Goal: Task Accomplishment & Management: Use online tool/utility

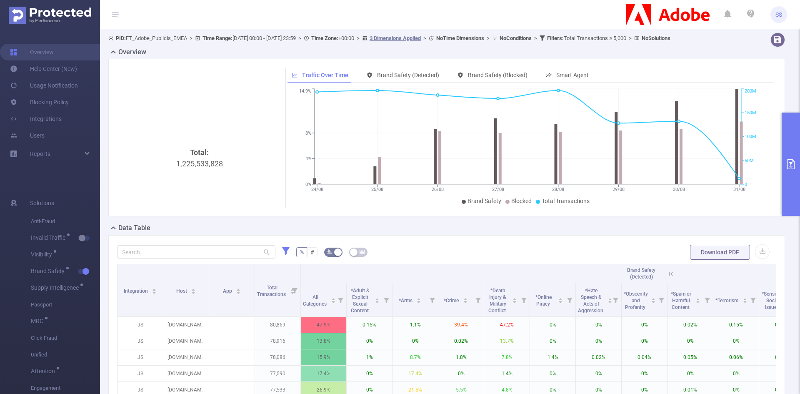
click at [786, 137] on button "primary" at bounding box center [791, 164] width 18 height 103
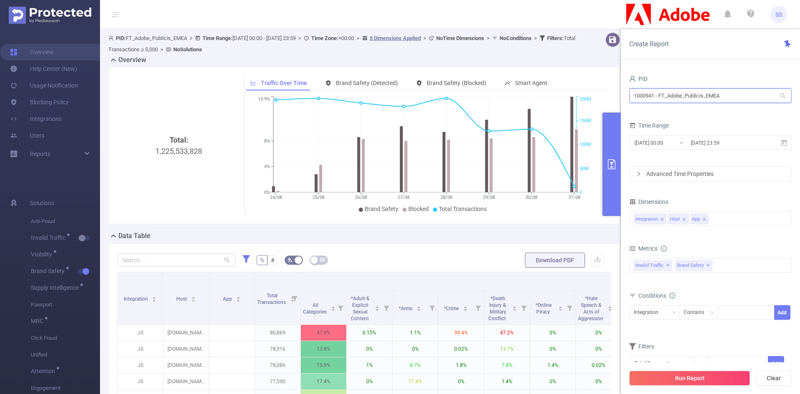
drag, startPoint x: 740, startPoint y: 92, endPoint x: 554, endPoint y: 85, distance: 186.5
click at [554, 85] on section "PID: FT_Adobe_Publicis_EMEA > Time Range: [DATE] 00:00 - [DATE] 23:59 > Time Zo…" at bounding box center [450, 267] width 700 height 476
click at [773, 378] on button "Clear" at bounding box center [774, 378] width 36 height 15
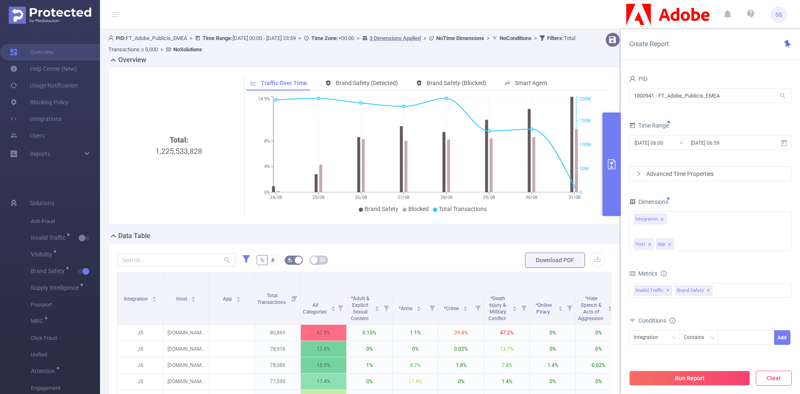
type input "[DATE] 06:00"
type input "[DATE] 06:59"
type input "ר"
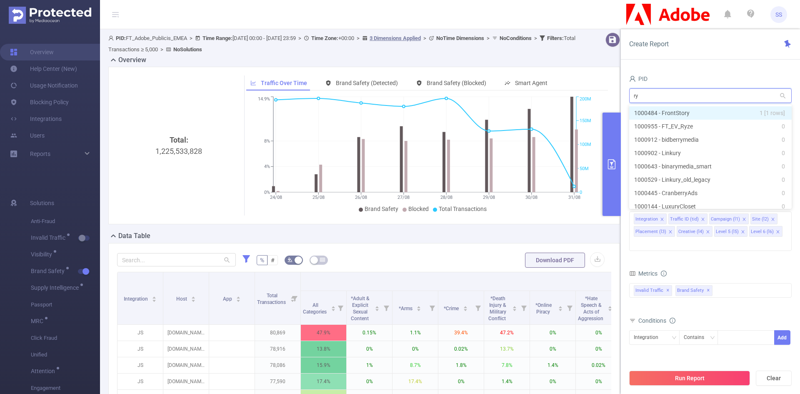
type input "ryz"
click at [737, 111] on li "1000955 - FT_EV_Ryze 0" at bounding box center [710, 112] width 163 height 13
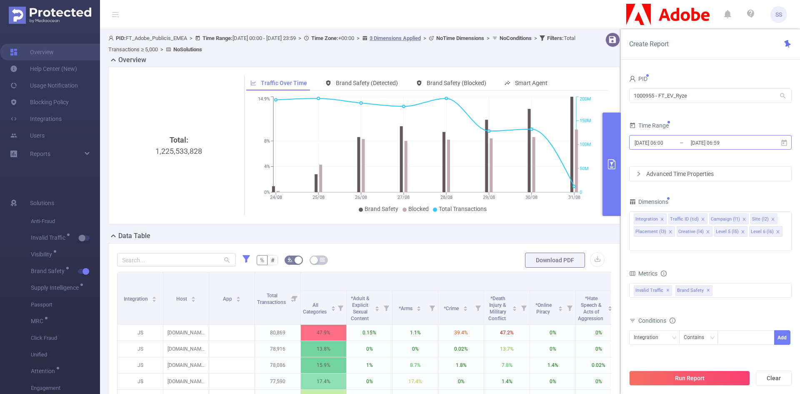
click at [722, 147] on input "[DATE] 06:59" at bounding box center [724, 142] width 68 height 11
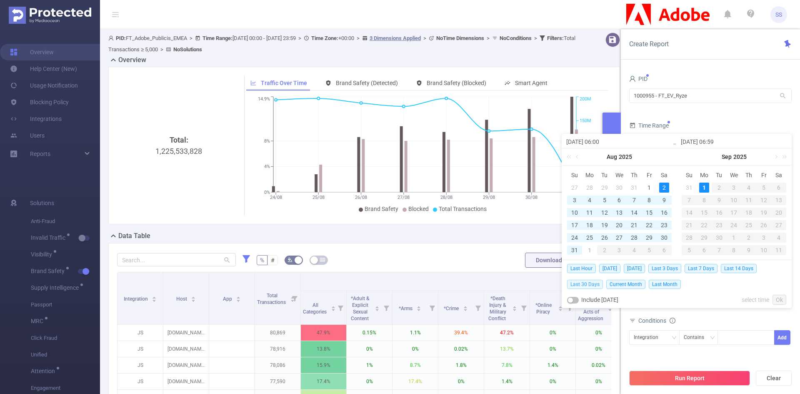
click at [598, 286] on span "Last 30 Days" at bounding box center [585, 284] width 36 height 9
type input "[DATE] 00:00"
type input "[DATE] 23:59"
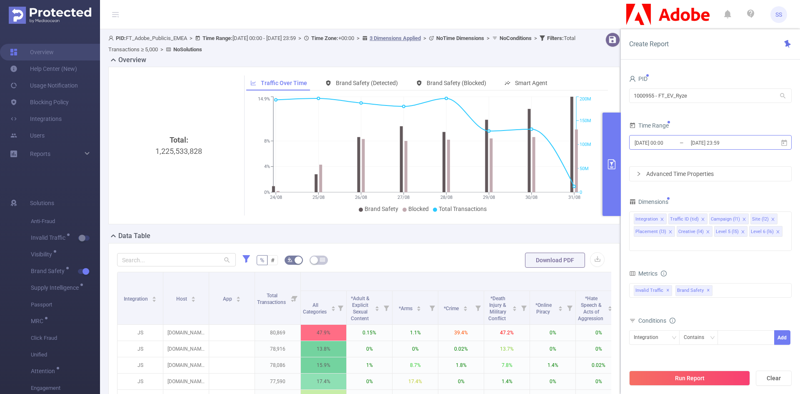
click at [722, 147] on input "[DATE] 23:59" at bounding box center [724, 142] width 68 height 11
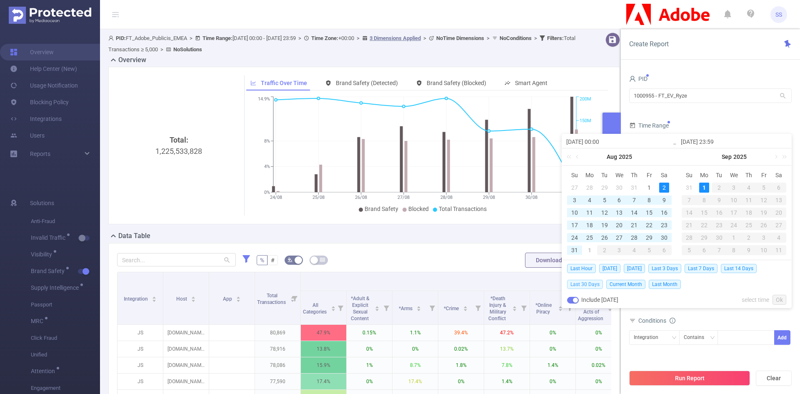
click at [589, 285] on span "Last 30 Days" at bounding box center [585, 284] width 36 height 9
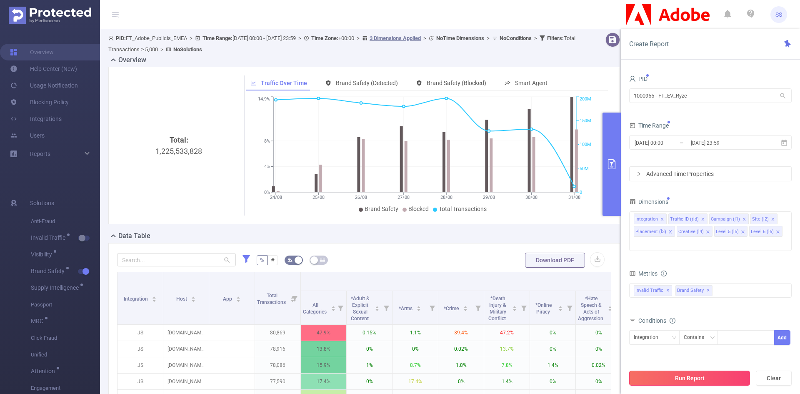
click at [704, 376] on button "Run Report" at bounding box center [689, 378] width 121 height 15
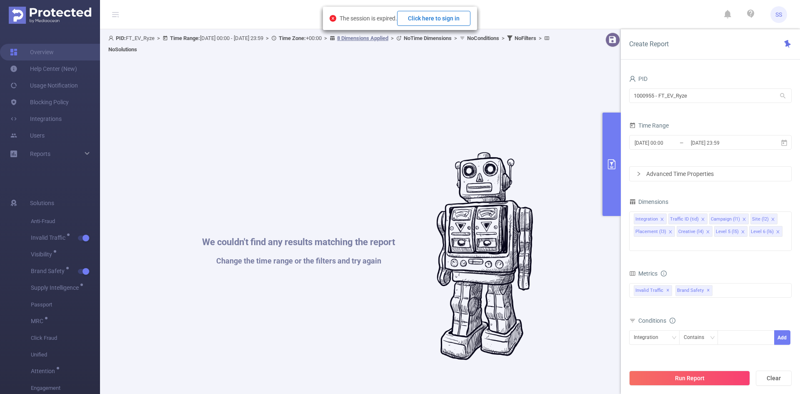
click at [447, 19] on button "Click here to sign in" at bounding box center [433, 18] width 73 height 15
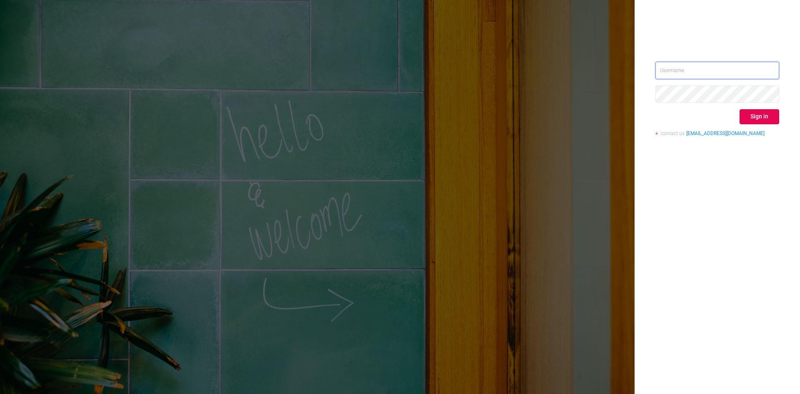
click at [722, 70] on input "text" at bounding box center [718, 71] width 124 height 18
type input "[PERSON_NAME][EMAIL_ADDRESS][DOMAIN_NAME]"
click at [769, 113] on button "Sign in" at bounding box center [760, 116] width 40 height 15
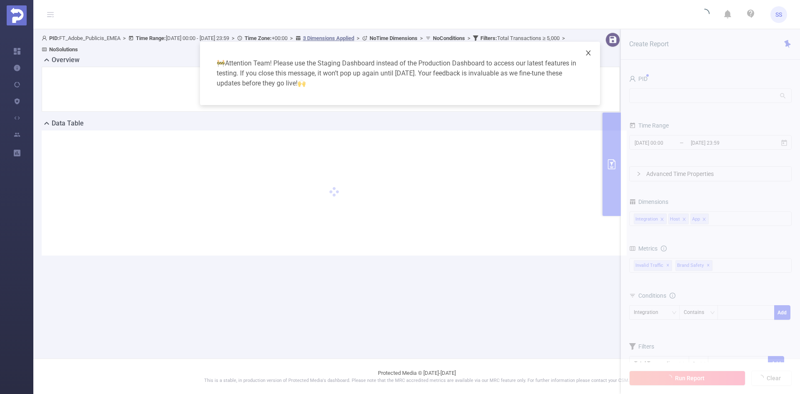
click at [592, 56] on span "Close" at bounding box center [588, 53] width 23 height 23
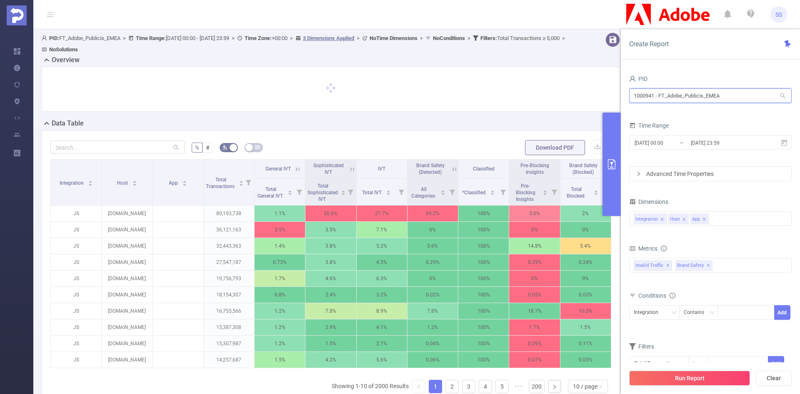
drag, startPoint x: 764, startPoint y: 98, endPoint x: 618, endPoint y: 98, distance: 145.9
click at [618, 98] on section "PID: FT_Adobe_Publicis_EMEA > Time Range: 2025-08-24 00:00 - 2025-08-31 23:59 >…" at bounding box center [416, 248] width 767 height 438
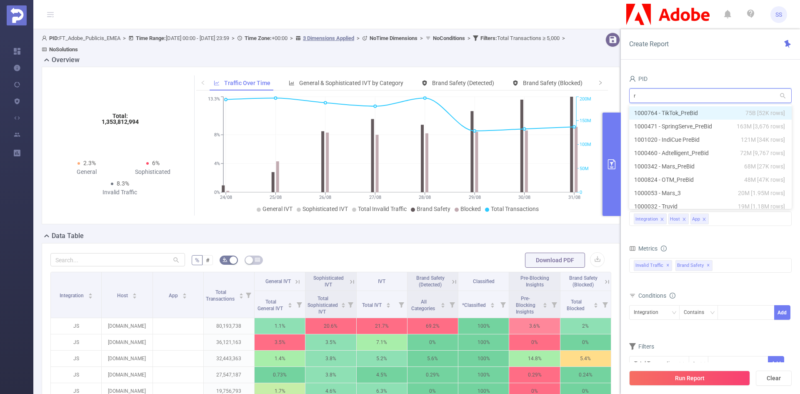
type input "ry"
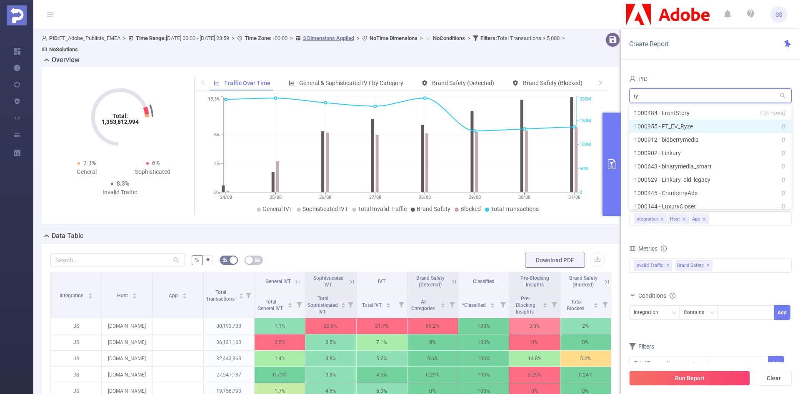
click at [734, 123] on li "1000955 - FT_EV_Ryze 0" at bounding box center [710, 126] width 163 height 13
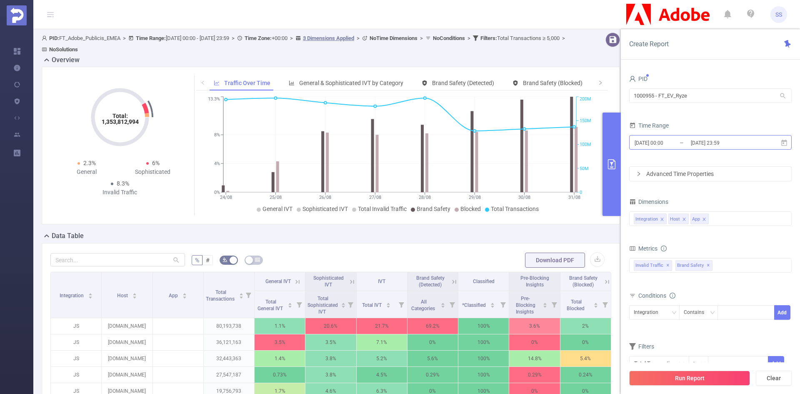
click at [711, 141] on input "[DATE] 23:59" at bounding box center [724, 142] width 68 height 11
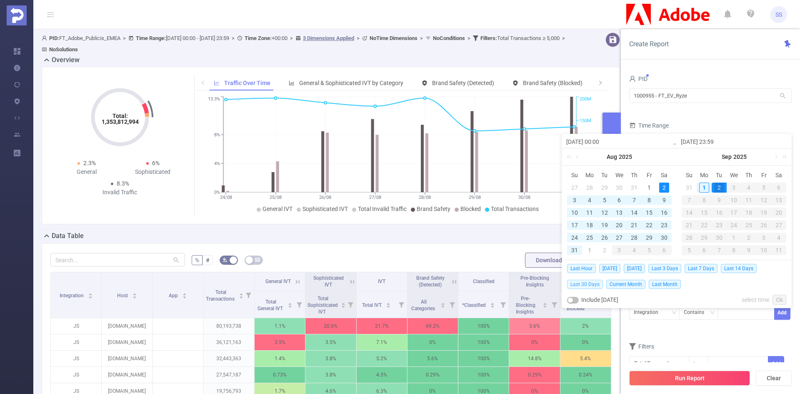
click at [591, 282] on span "Last 30 Days" at bounding box center [585, 284] width 36 height 9
type input "[DATE] 00:00"
type input "[DATE] 23:59"
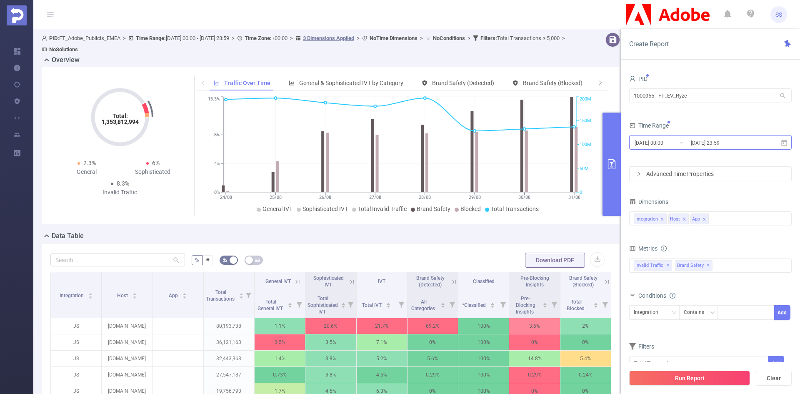
click at [704, 141] on input "[DATE] 23:59" at bounding box center [724, 142] width 68 height 11
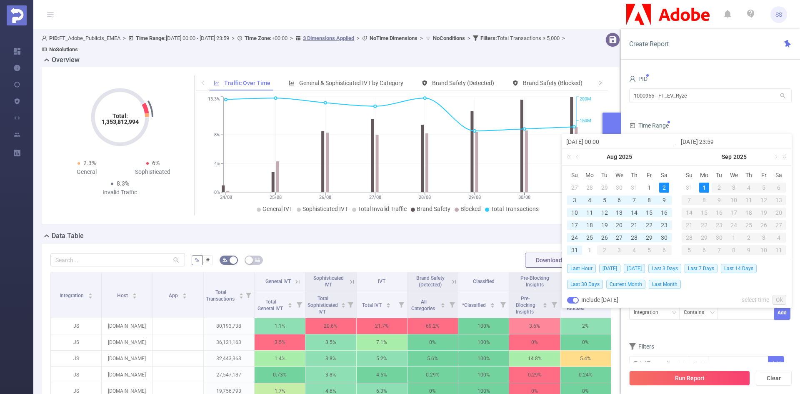
click at [587, 141] on input "[DATE] 00:00" at bounding box center [619, 142] width 106 height 10
type input "2025-03-02 00:00"
click at [779, 298] on link "Ok" at bounding box center [780, 300] width 14 height 10
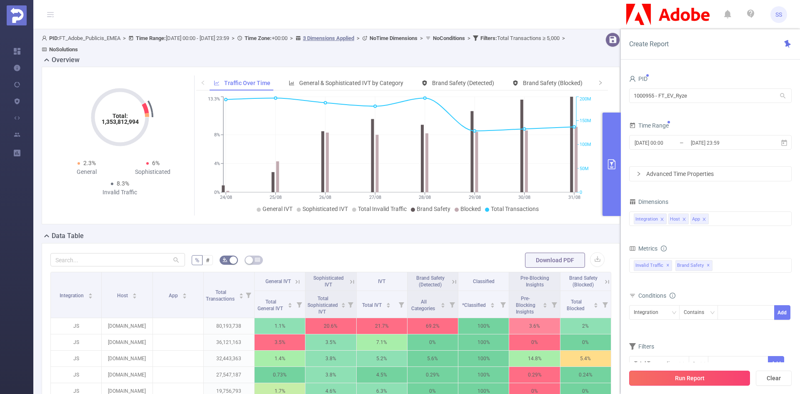
click at [679, 379] on button "Run Report" at bounding box center [689, 378] width 121 height 15
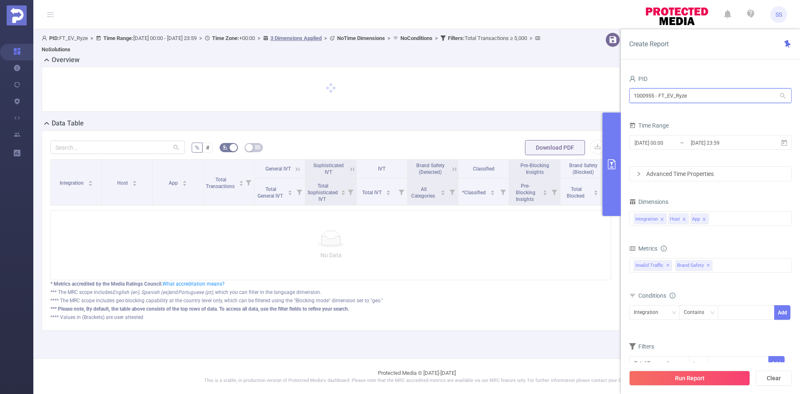
drag, startPoint x: 712, startPoint y: 98, endPoint x: 599, endPoint y: 97, distance: 113.8
click at [599, 97] on section "PID: FT_EV_Ryze > Time Range: 2025-03-02 00:00 - 2025-09-01 23:59 > Time Zone: …" at bounding box center [416, 188] width 767 height 318
